Goal: Task Accomplishment & Management: Use online tool/utility

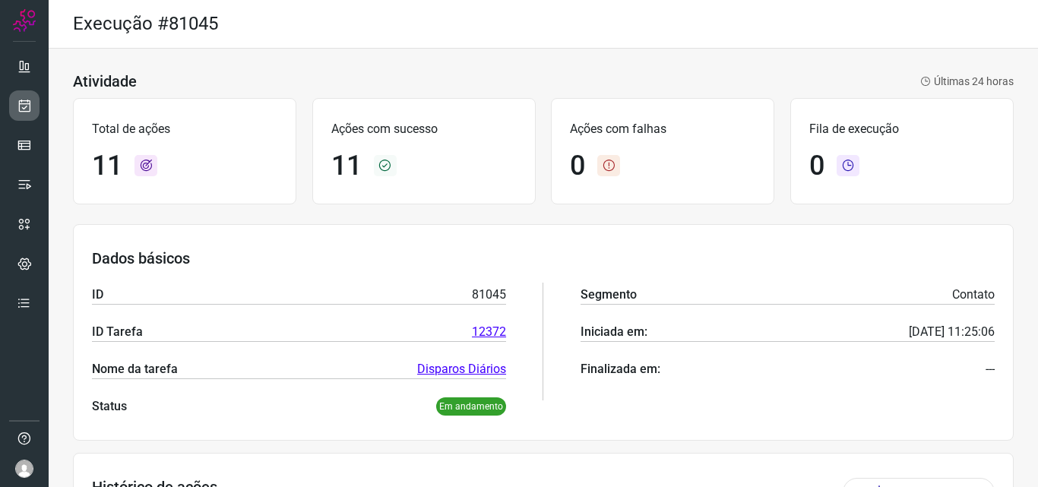
click at [24, 112] on icon at bounding box center [25, 105] width 16 height 15
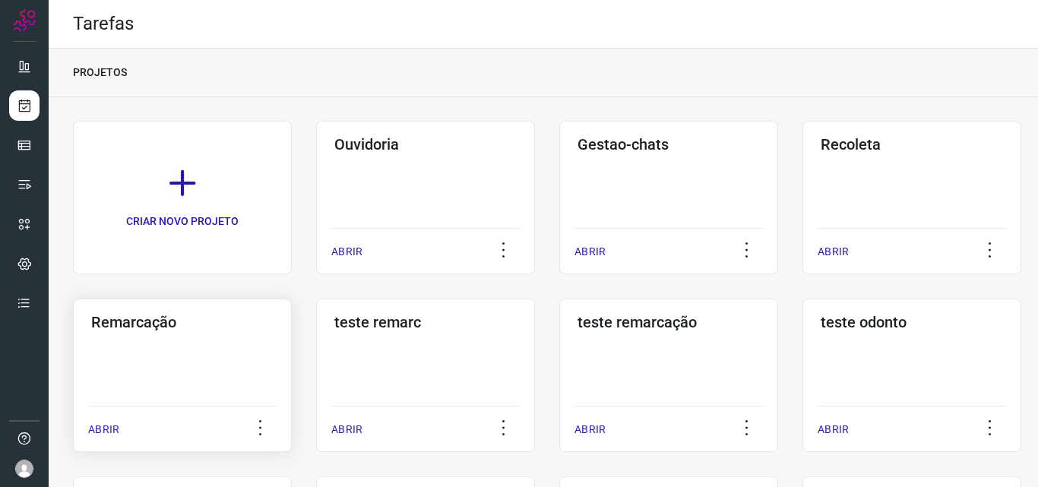
click at [316, 372] on div "Remarcação ABRIR" at bounding box center [425, 376] width 219 height 154
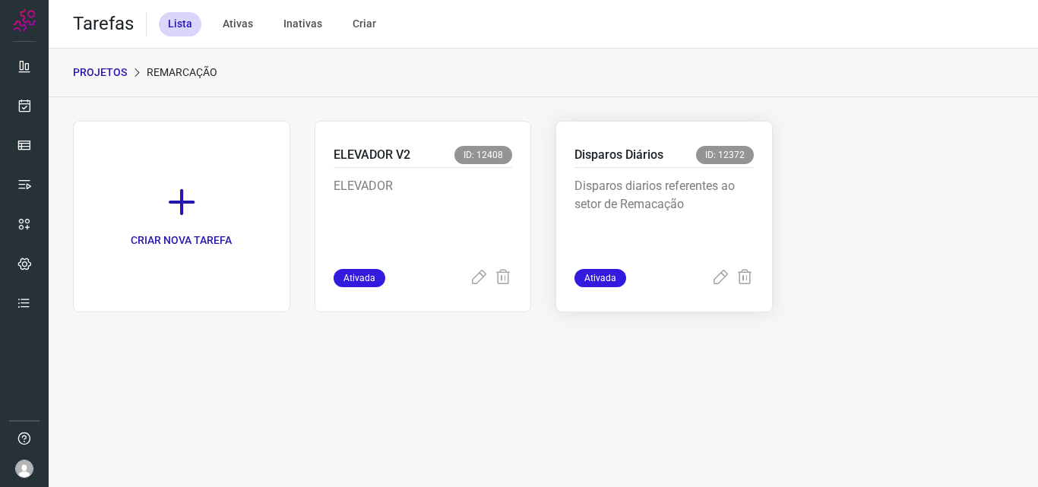
click at [653, 198] on p "Disparos diarios referentes ao setor de Remacação" at bounding box center [663, 215] width 179 height 76
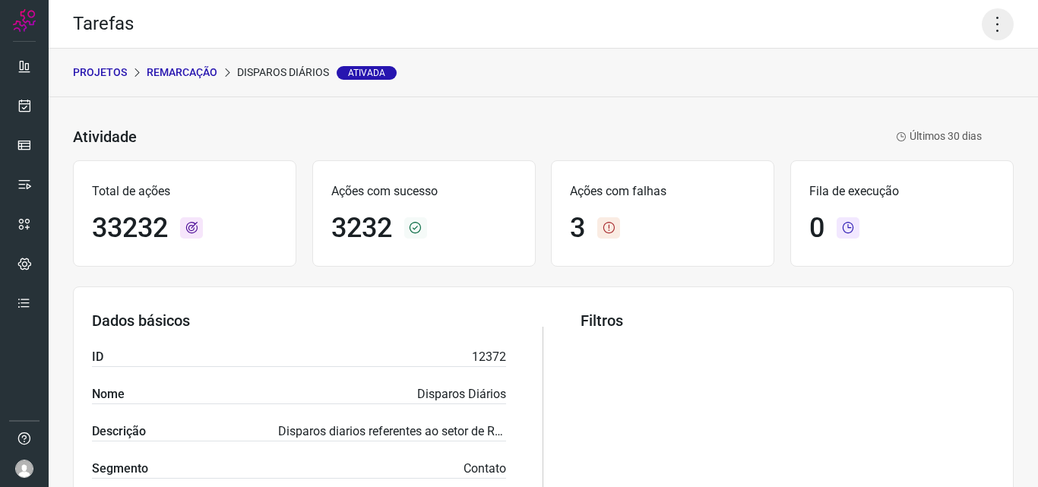
click at [986, 30] on icon at bounding box center [998, 24] width 32 height 32
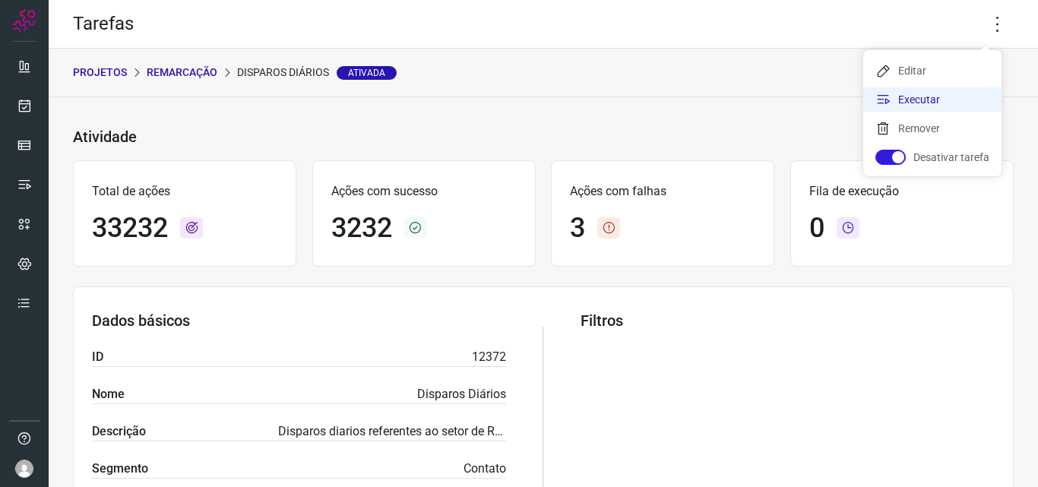
click at [939, 93] on li "Executar" at bounding box center [932, 99] width 138 height 24
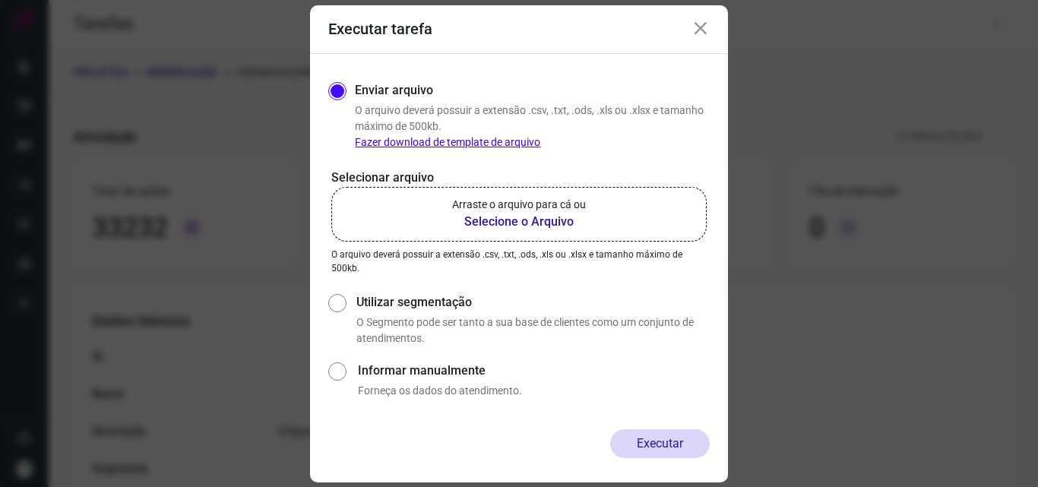
click at [480, 223] on b "Selecione o Arquivo" at bounding box center [519, 222] width 134 height 18
click at [0, 0] on input "Arraste o arquivo para cá ou Selecione o Arquivo" at bounding box center [0, 0] width 0 height 0
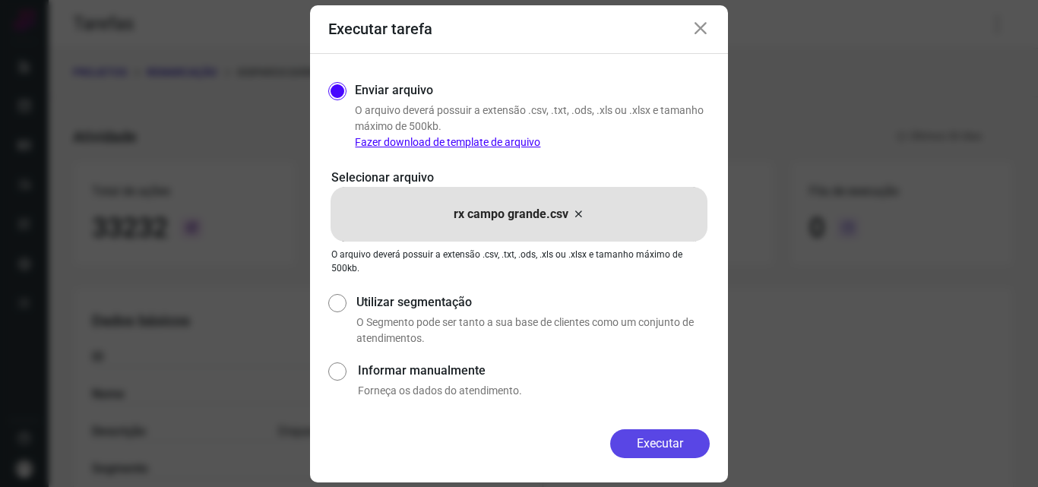
click at [673, 445] on button "Executar" at bounding box center [660, 443] width 100 height 29
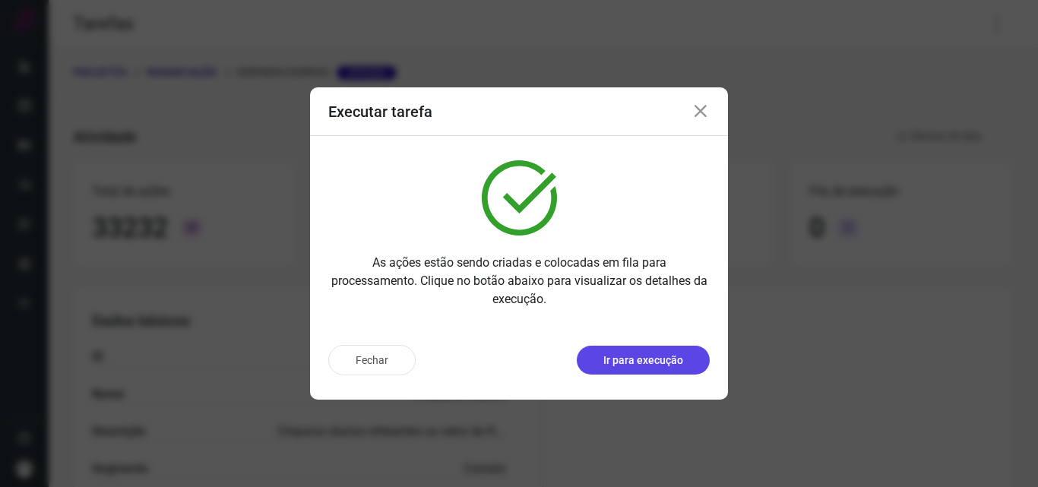
click at [650, 358] on p "Ir para execução" at bounding box center [643, 361] width 80 height 16
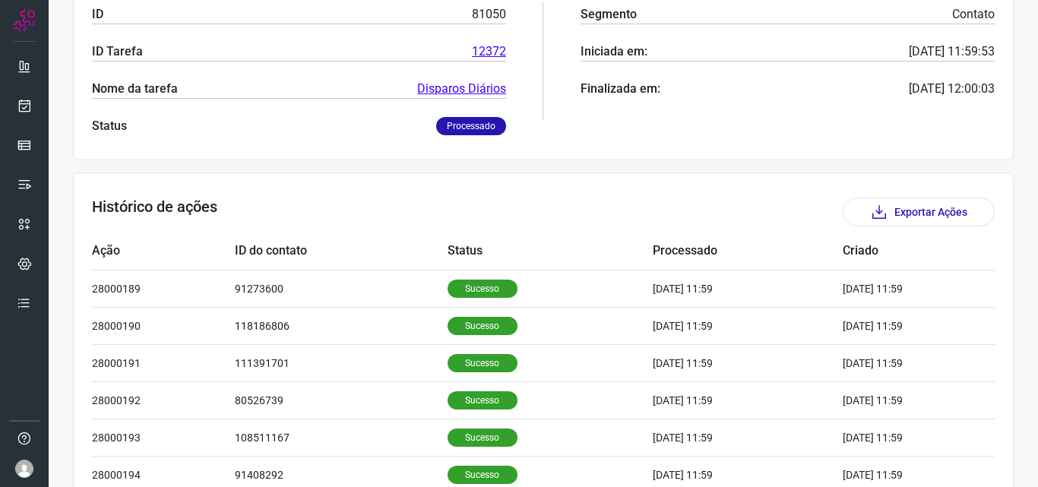
scroll to position [304, 0]
